Goal: Download file/media

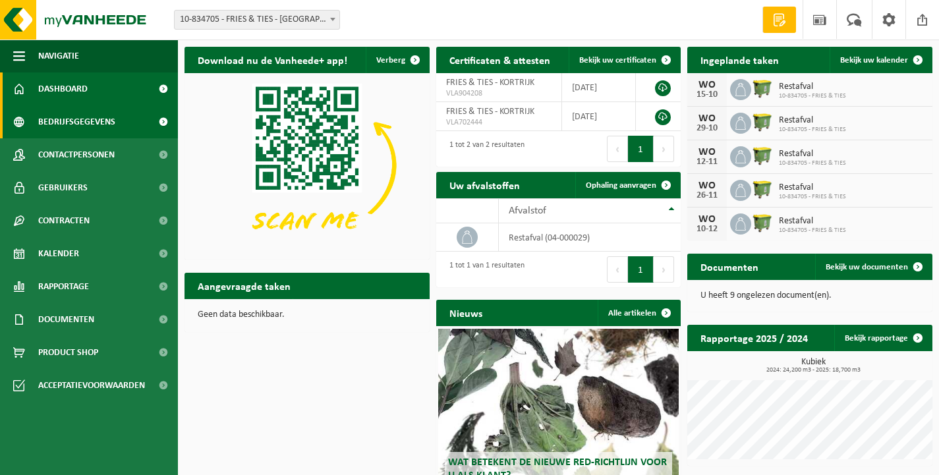
click at [159, 121] on span at bounding box center [163, 121] width 30 height 33
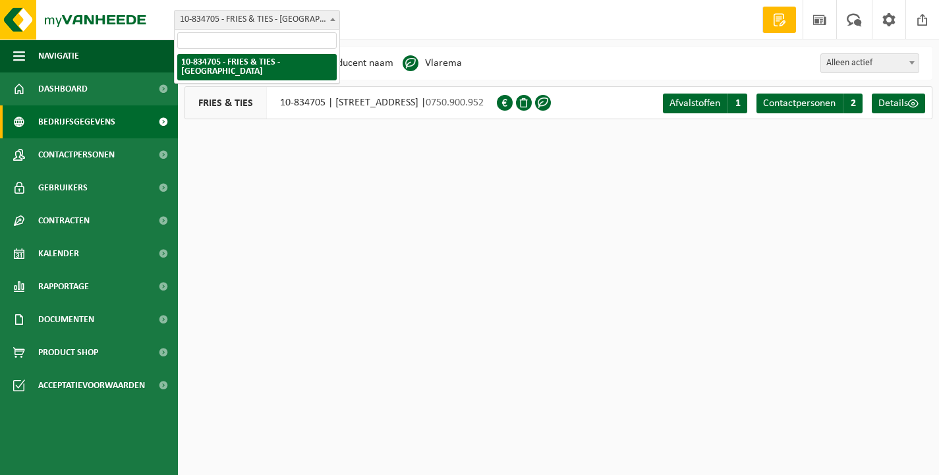
click at [332, 20] on b at bounding box center [332, 19] width 5 height 3
click at [96, 327] on link "Documenten" at bounding box center [89, 319] width 178 height 33
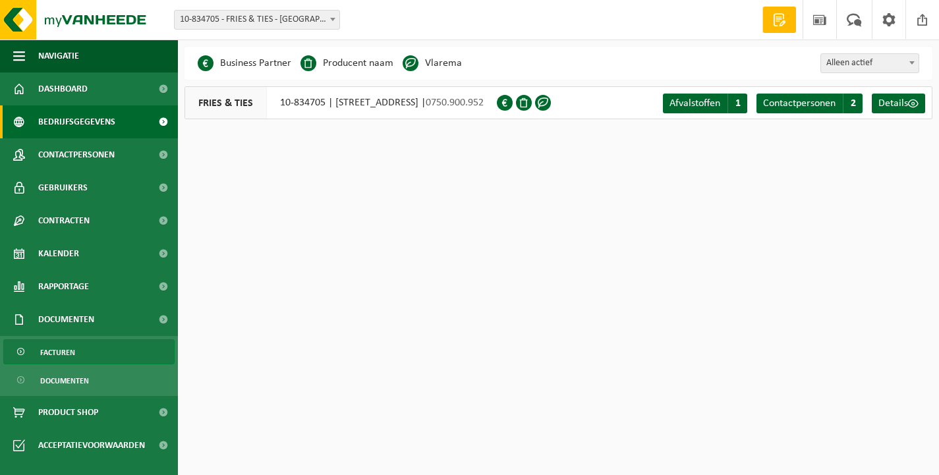
click at [70, 354] on span "Facturen" at bounding box center [57, 352] width 35 height 25
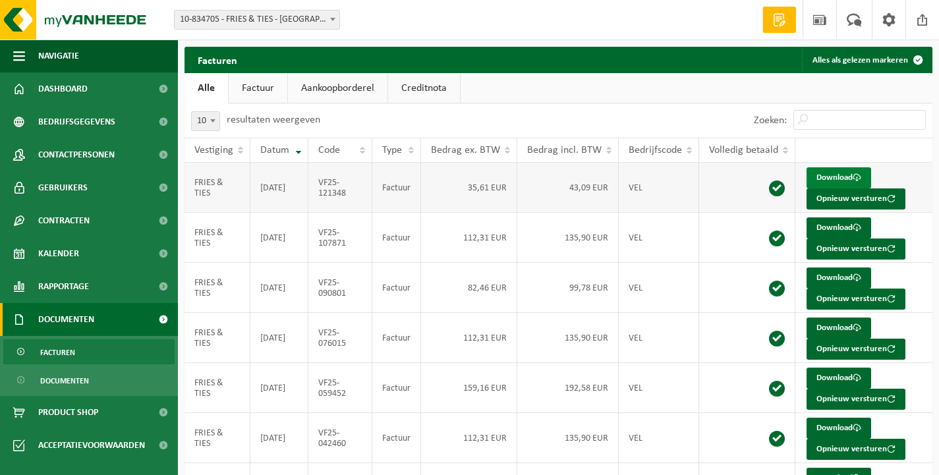
click at [835, 177] on link "Download" at bounding box center [838, 177] width 65 height 21
